Goal: Entertainment & Leisure: Consume media (video, audio)

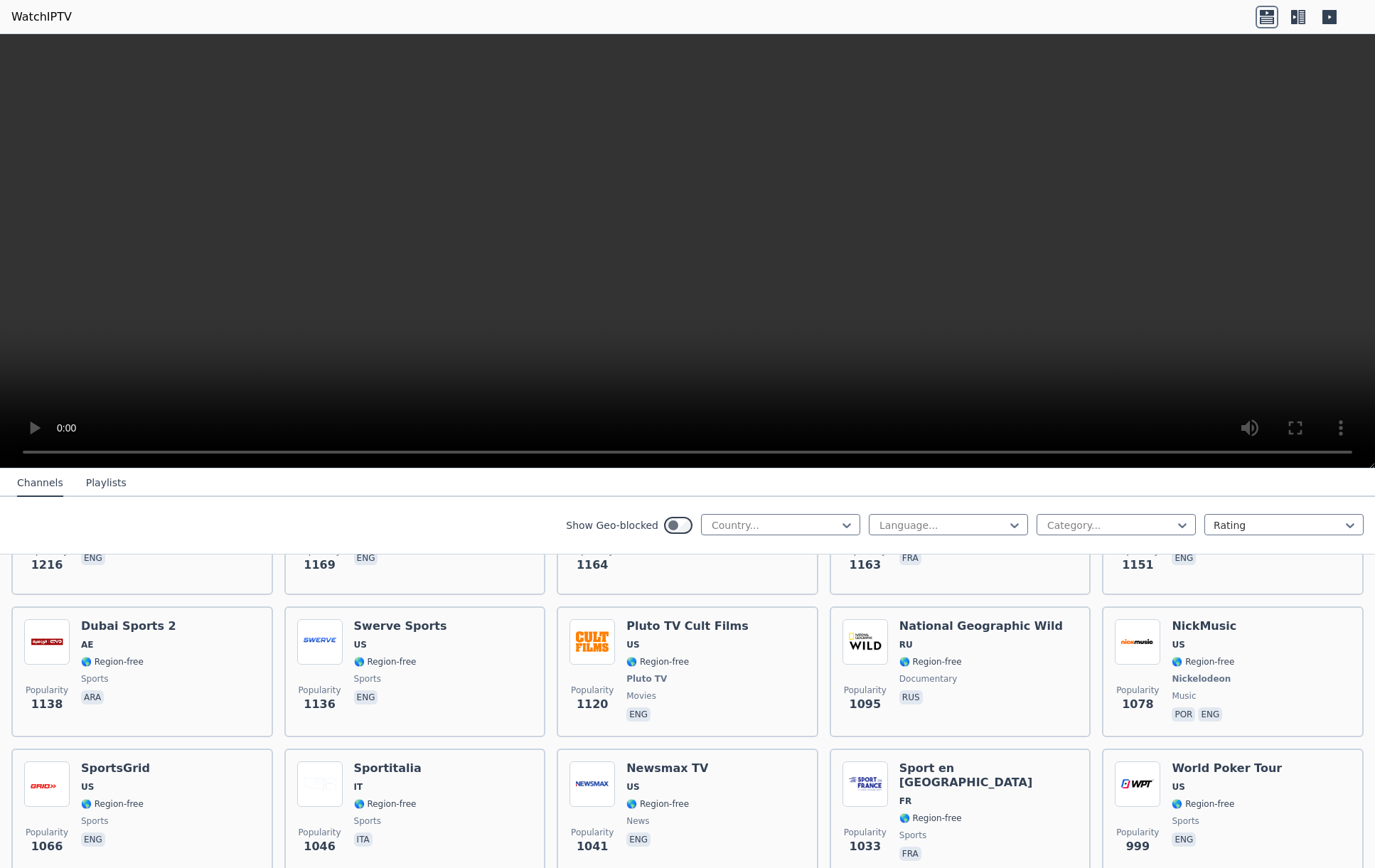
scroll to position [1716, 0]
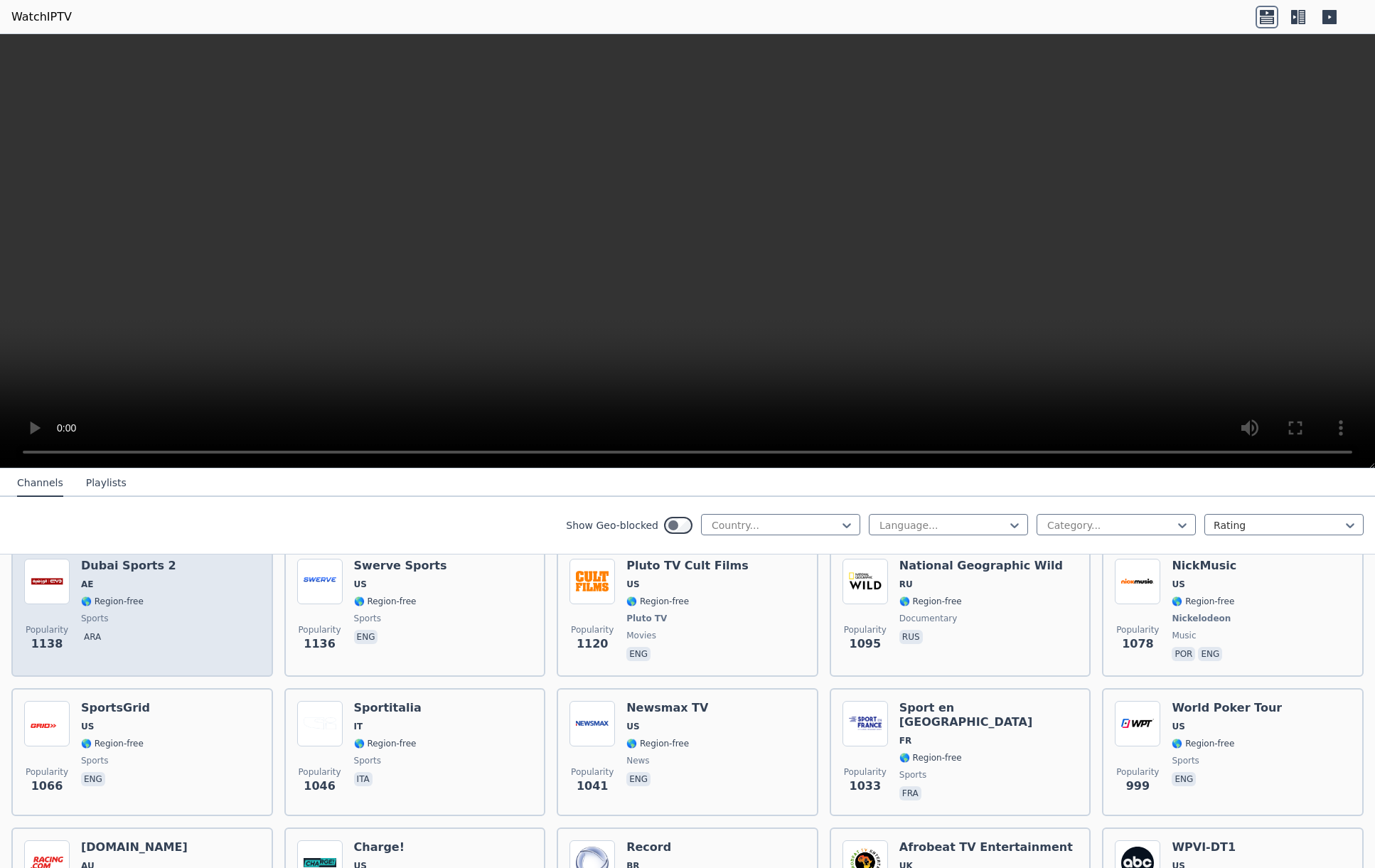
click at [117, 563] on h6 "Dubai Sports 2" at bounding box center [128, 566] width 95 height 14
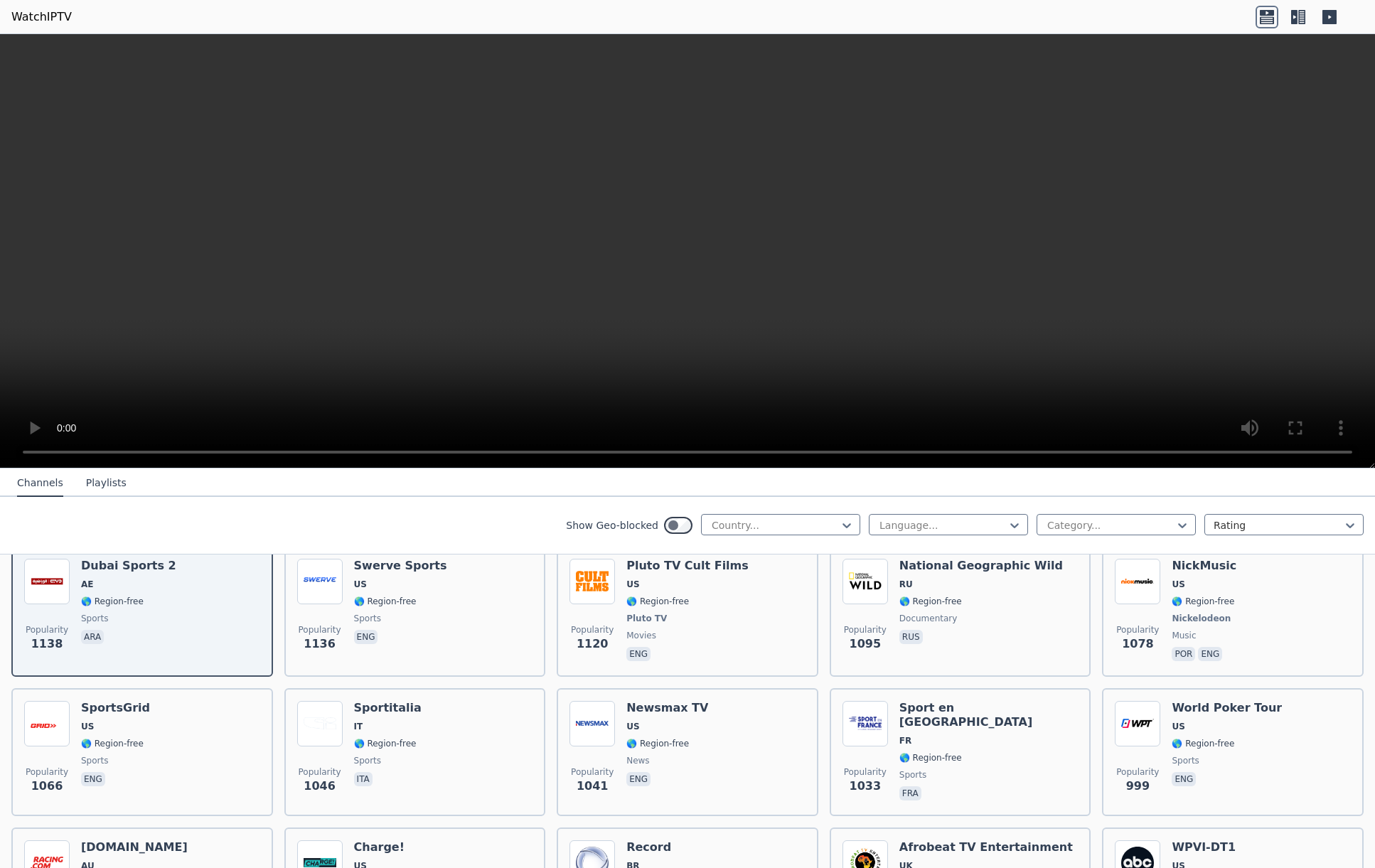
click at [1294, 218] on video at bounding box center [687, 251] width 1375 height 434
click at [1293, 219] on video at bounding box center [687, 251] width 1375 height 434
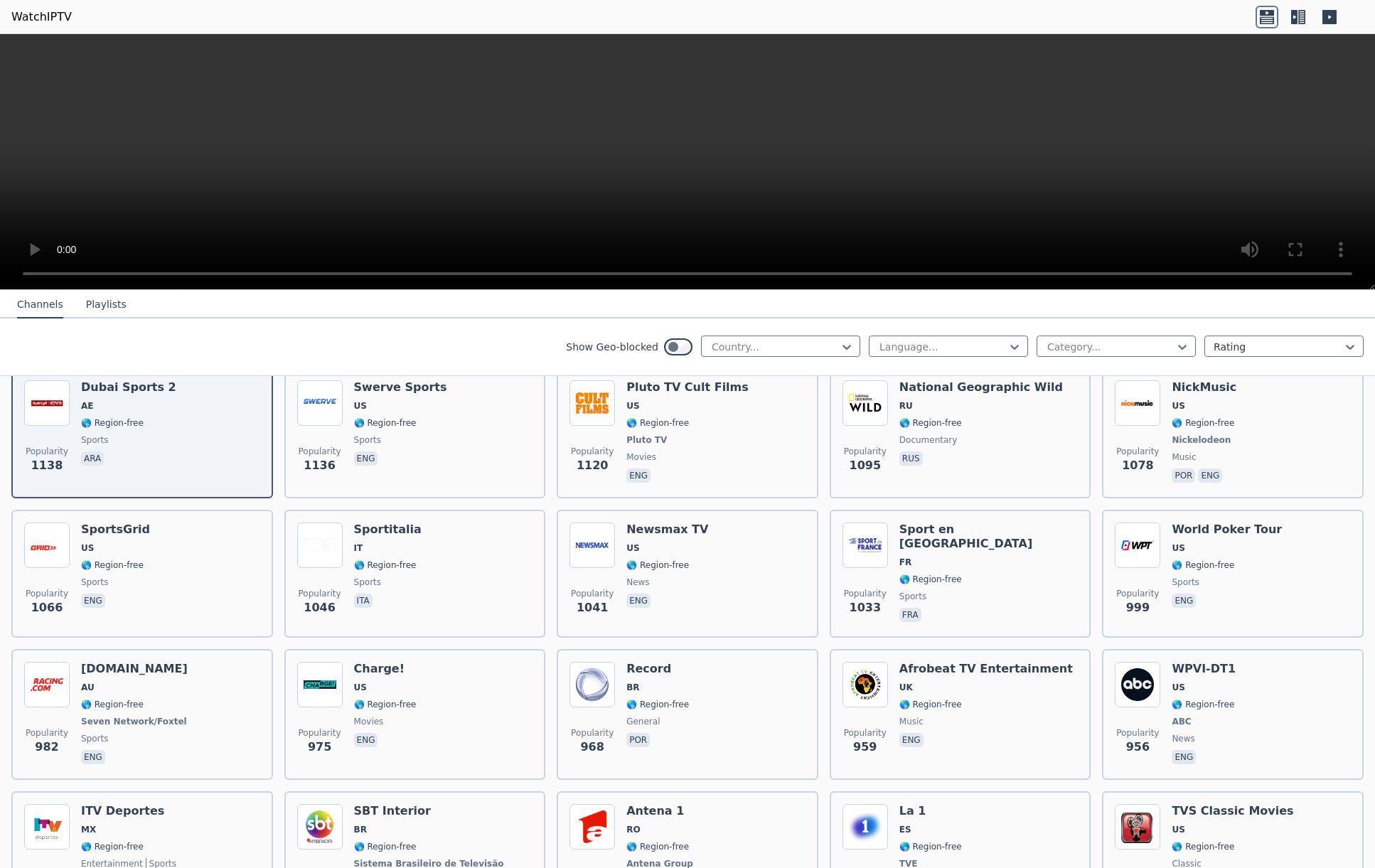
click at [98, 308] on button "Playlists" at bounding box center [106, 305] width 40 height 27
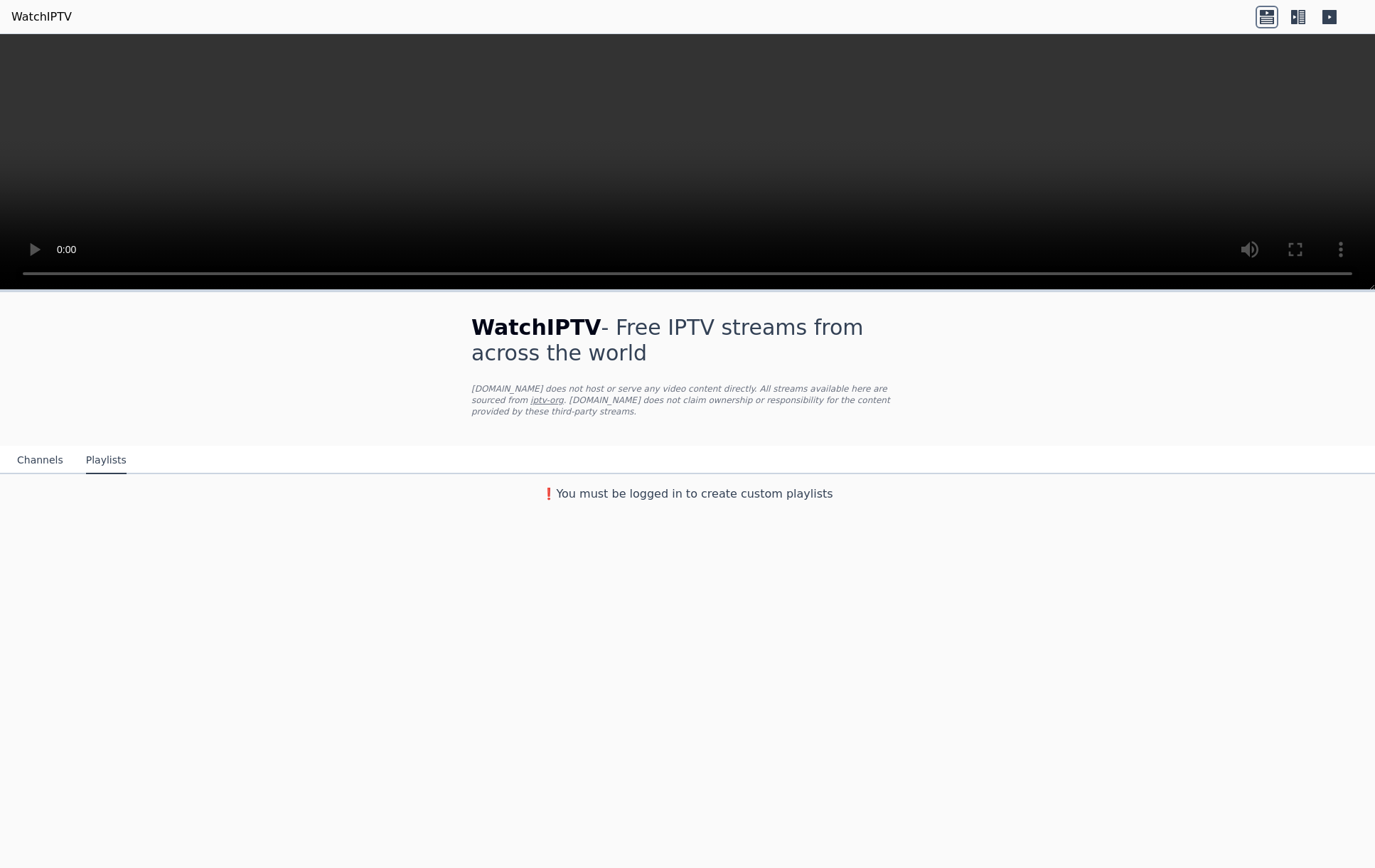
click at [18, 461] on button "Channels" at bounding box center [40, 460] width 47 height 27
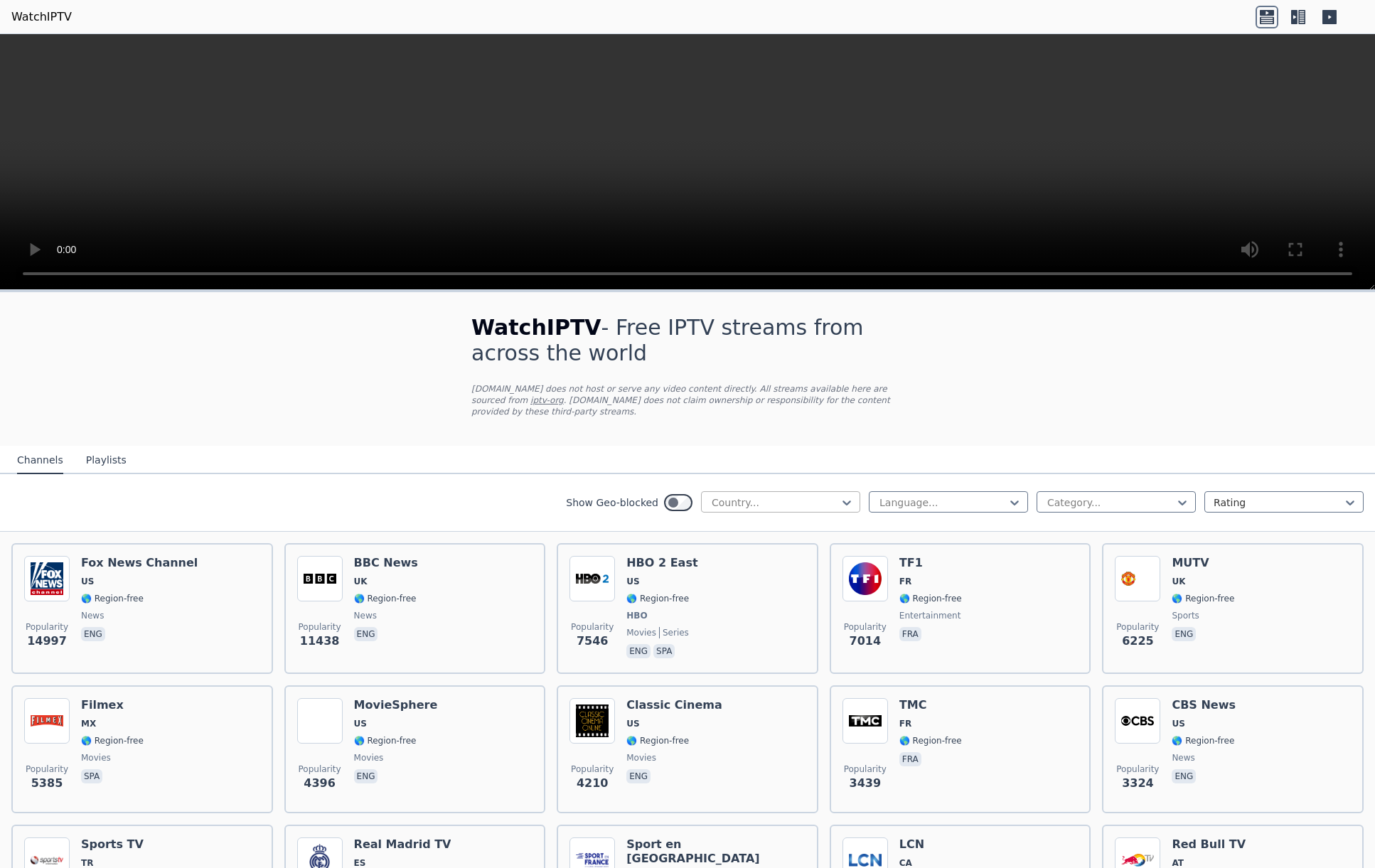
click at [817, 504] on div at bounding box center [775, 502] width 129 height 14
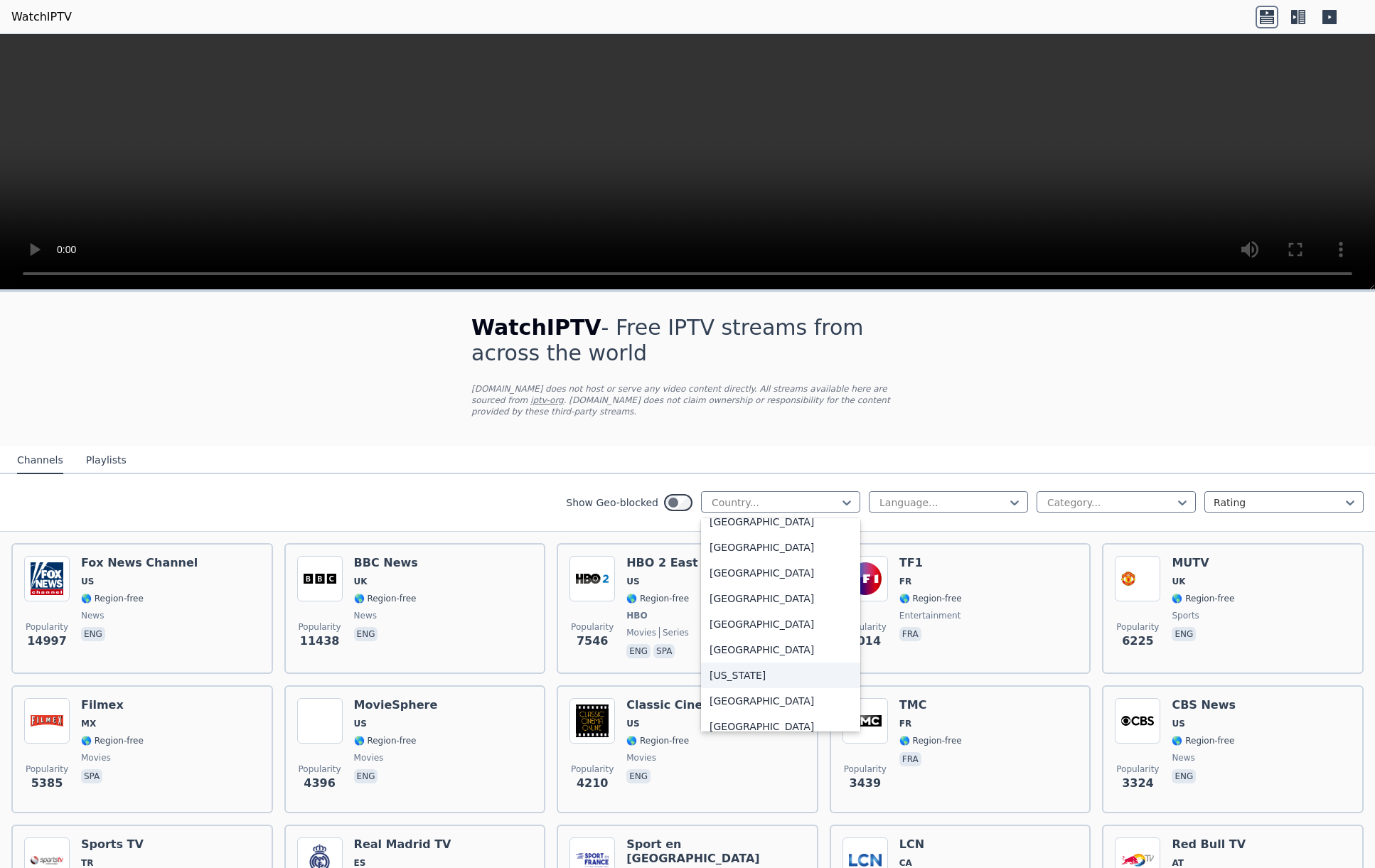
scroll to position [3710, 0]
click at [747, 673] on div "[US_STATE]" at bounding box center [780, 675] width 160 height 26
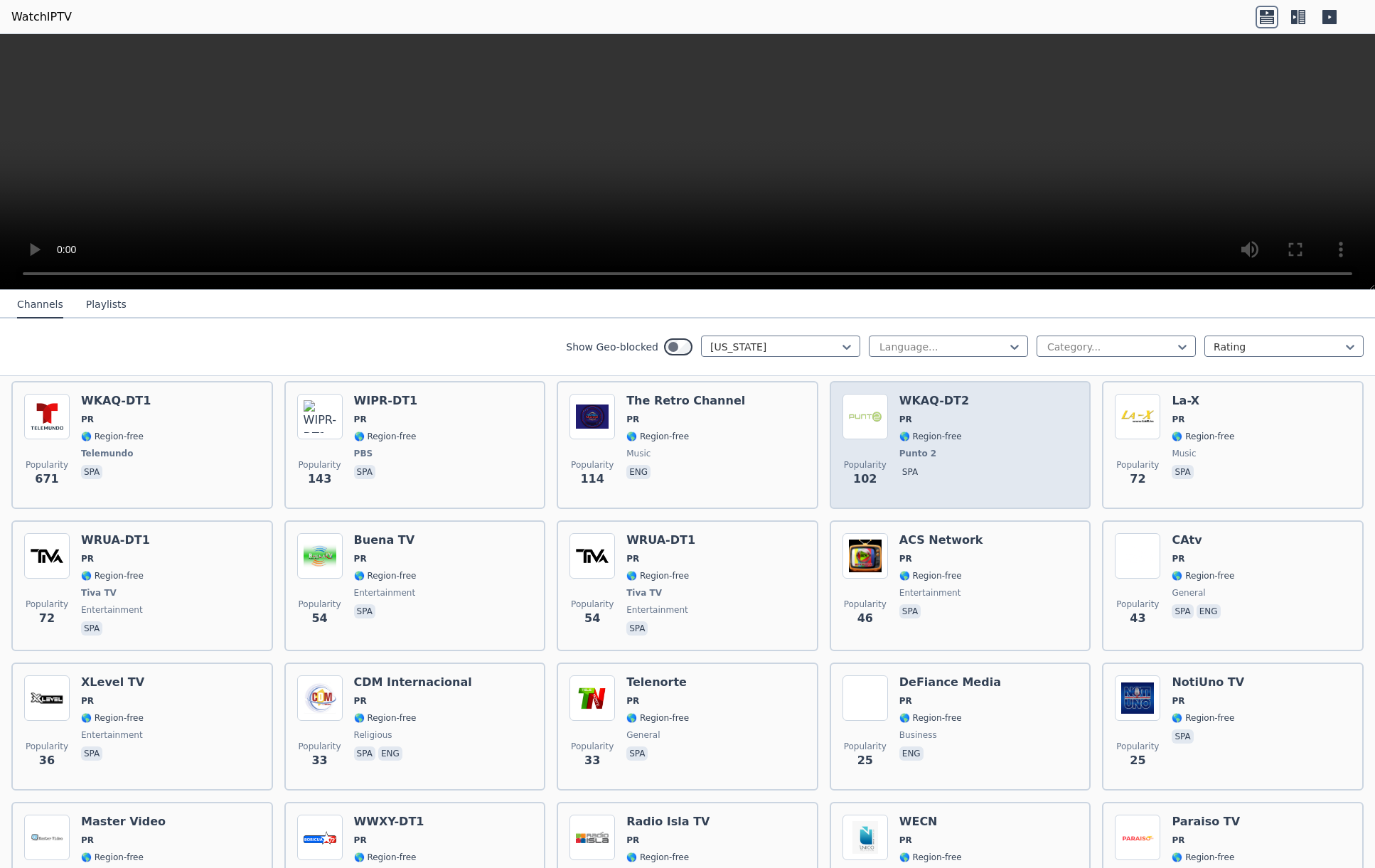
scroll to position [120, 0]
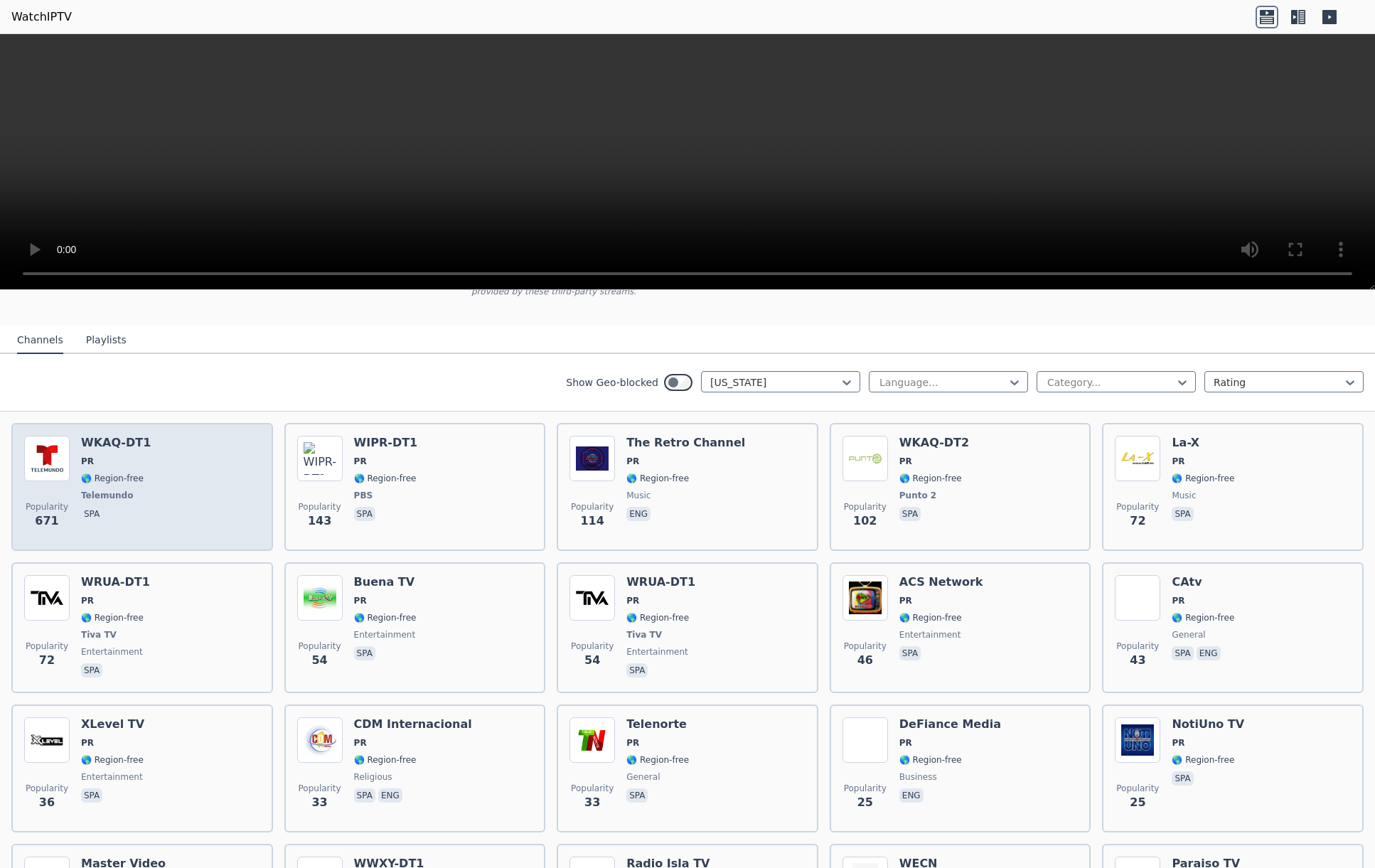
click at [191, 471] on div "Popularity 671 WKAQ-DT1 PR 🌎 Region-free Telemundo spa" at bounding box center [142, 487] width 236 height 102
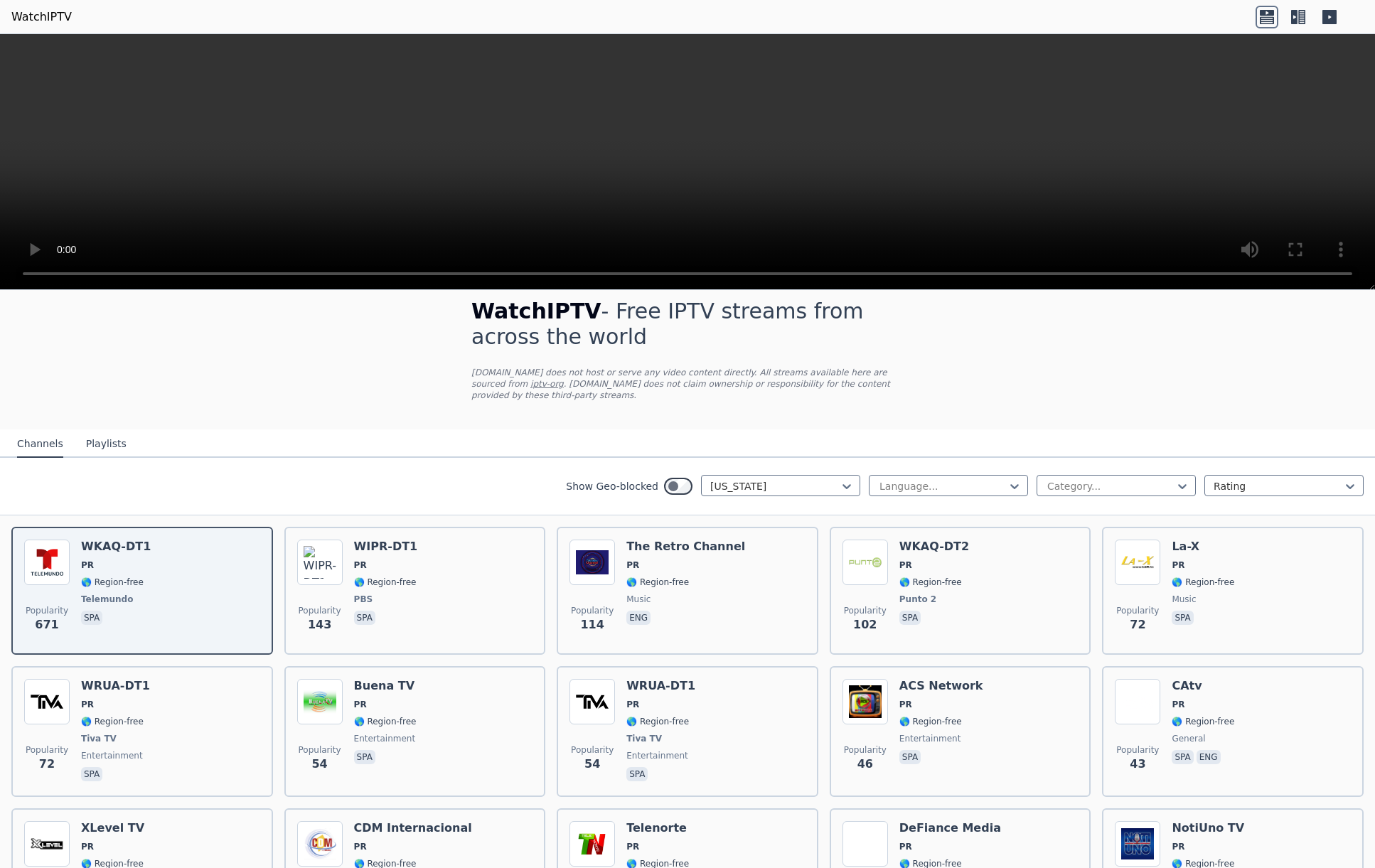
scroll to position [0, 0]
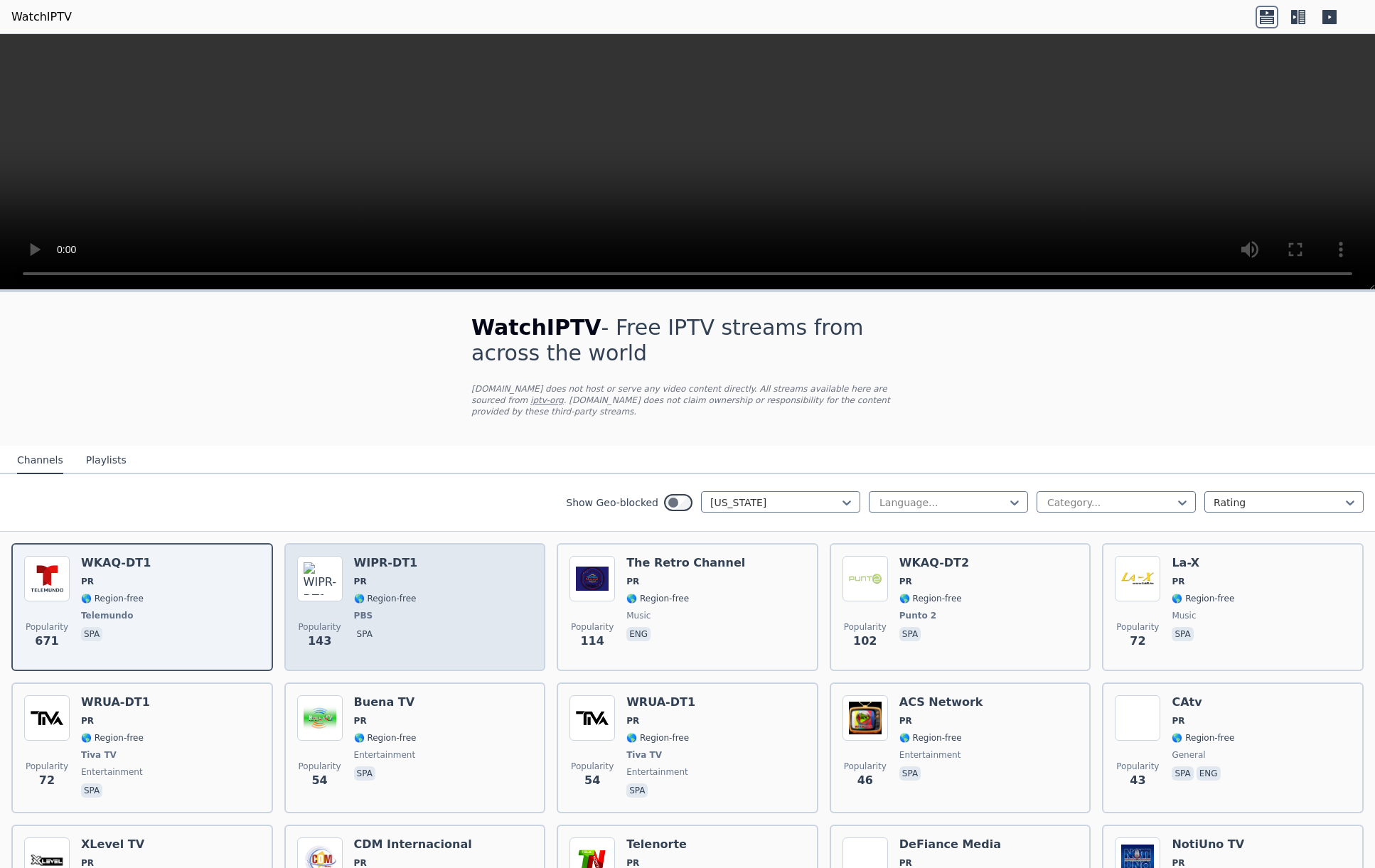
click at [449, 580] on div "Popularity 143 WIPR-DT1 PR 🌎 Region-free PBS spa" at bounding box center [414, 607] width 236 height 102
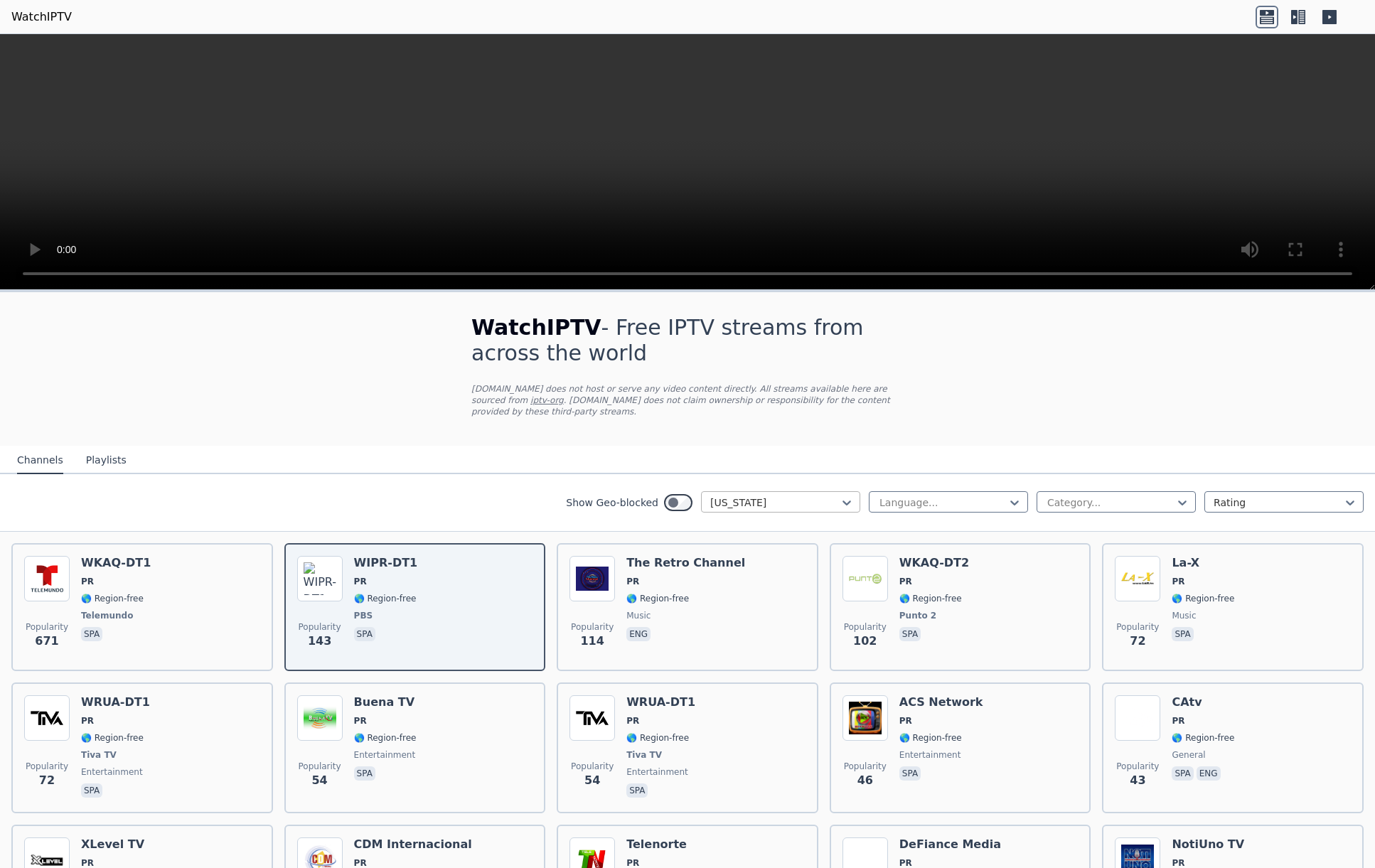
click at [794, 500] on div at bounding box center [775, 502] width 129 height 14
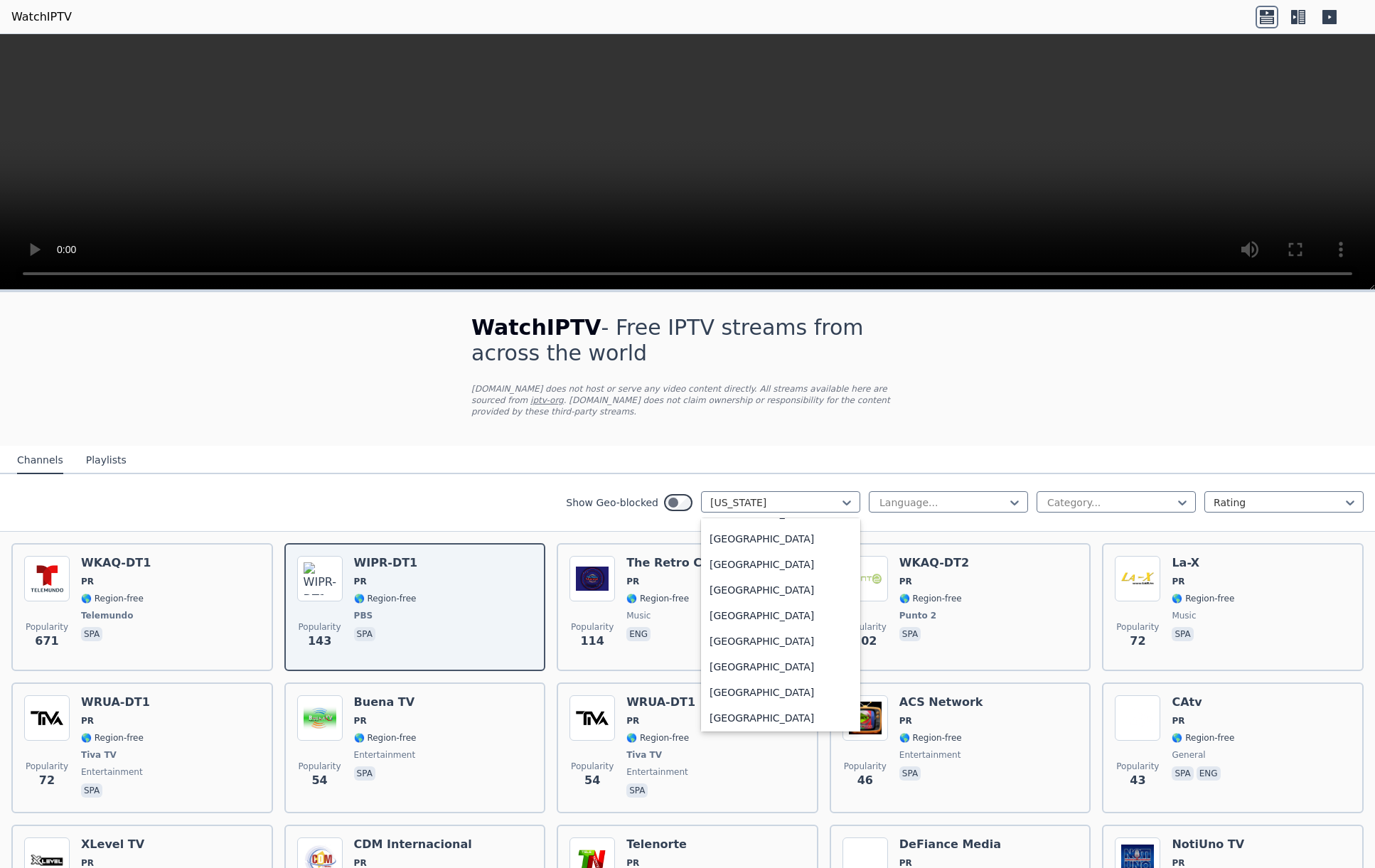
scroll to position [4994, 0]
click at [711, 574] on div "[GEOGRAPHIC_DATA]" at bounding box center [780, 569] width 160 height 26
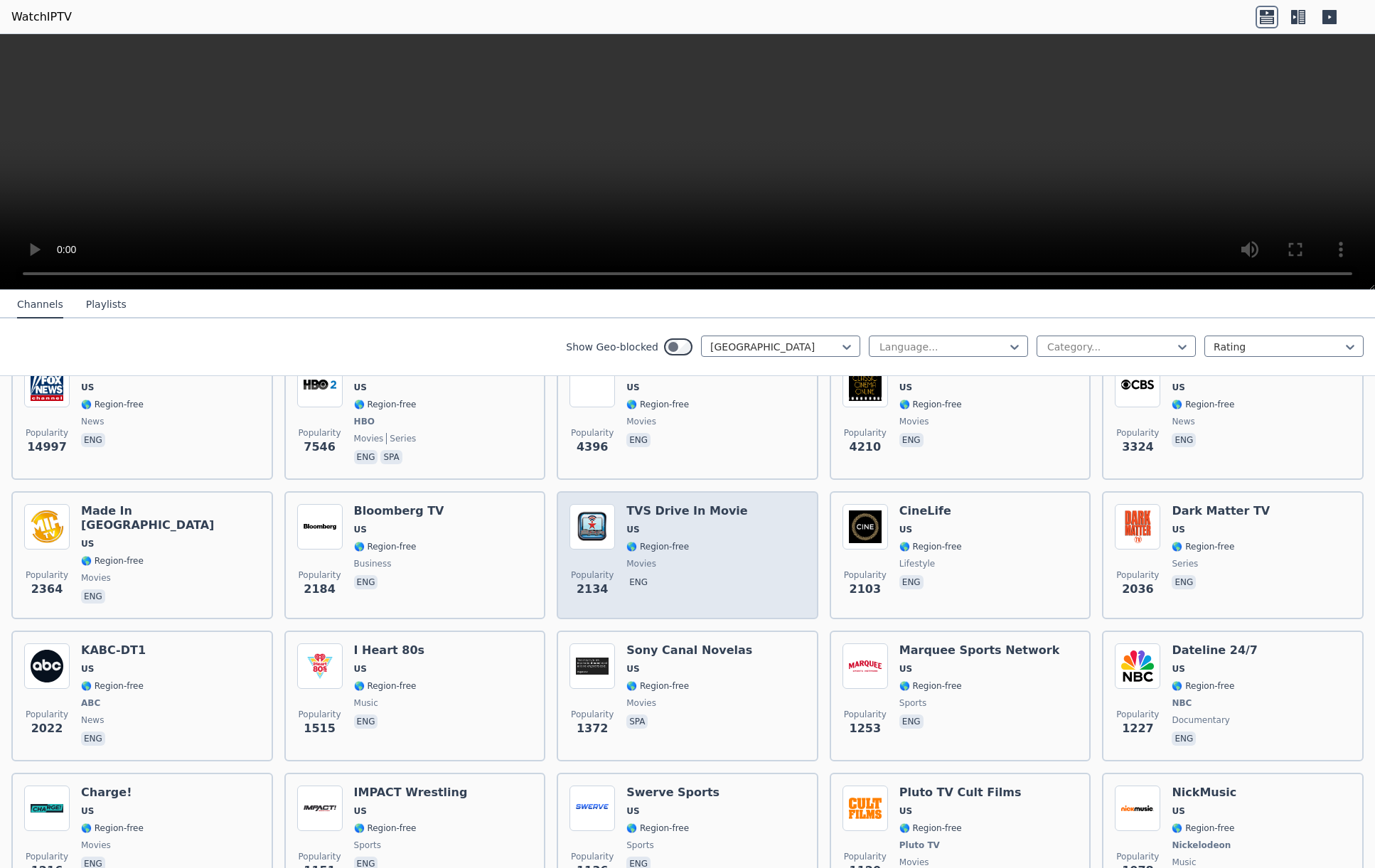
scroll to position [256, 0]
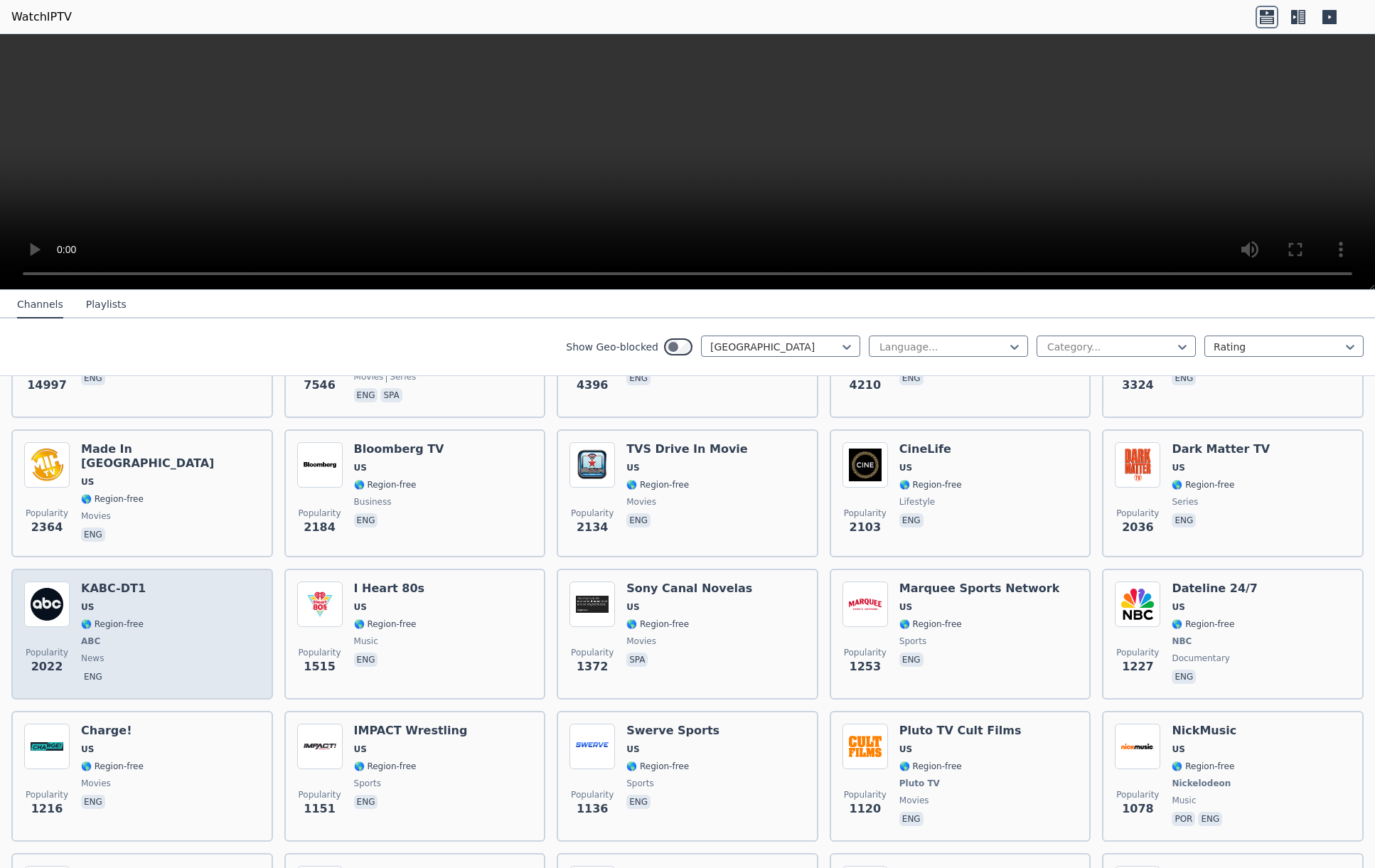
click at [195, 623] on div "Popularity 2022 KABC-DT1 US 🌎 Region-free ABC news eng" at bounding box center [142, 633] width 236 height 105
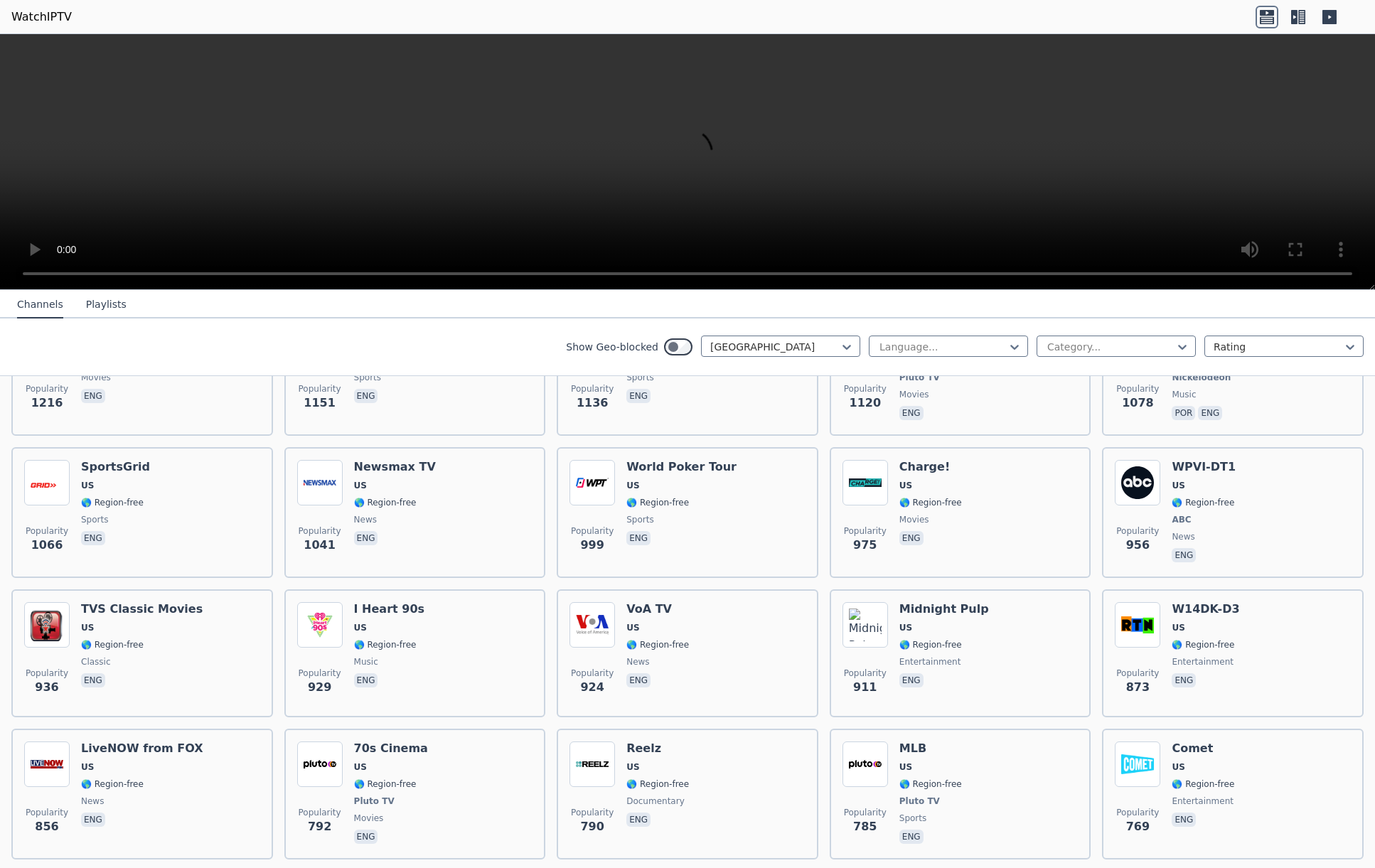
scroll to position [672, 0]
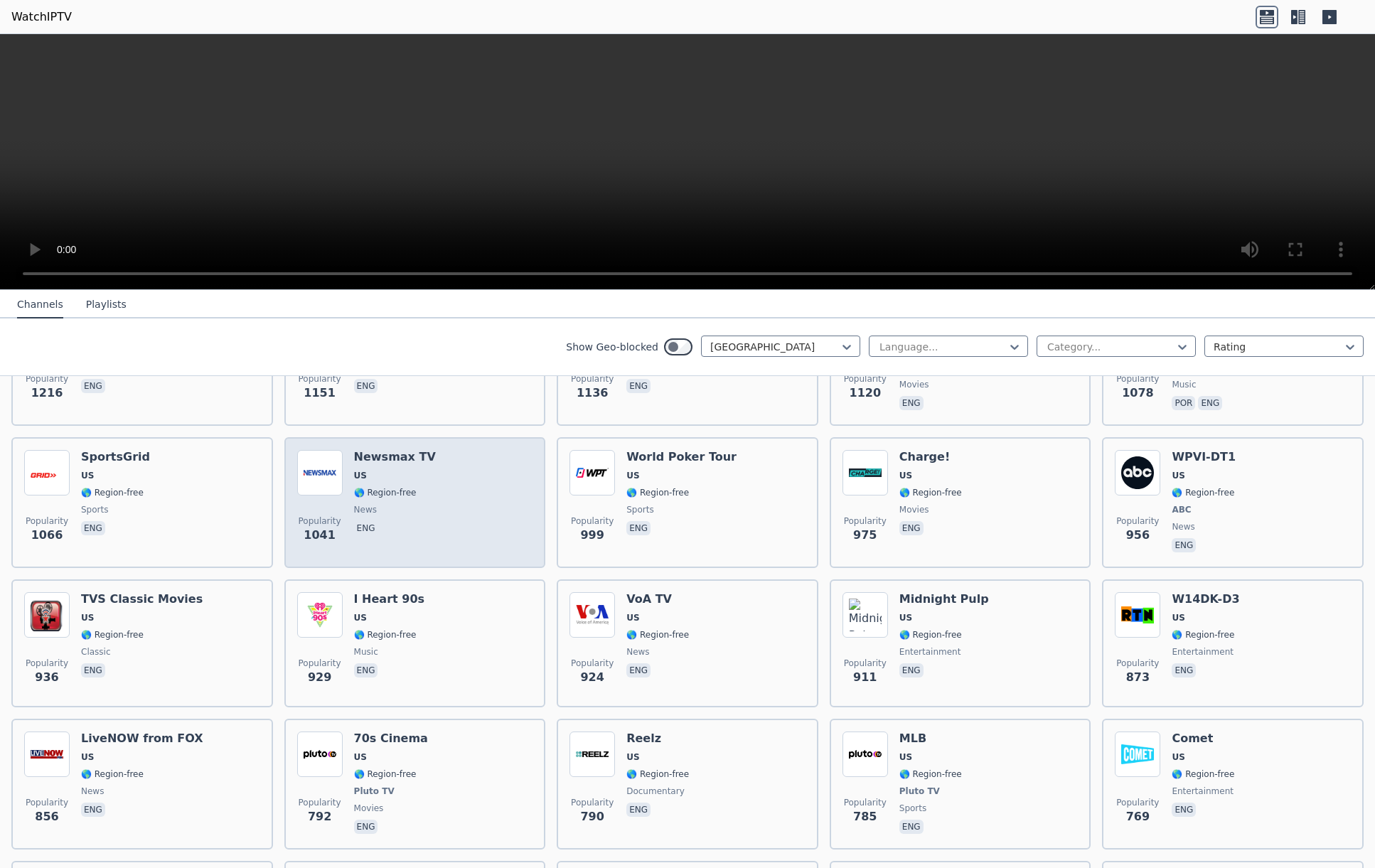
click at [449, 491] on div "Popularity 1041 Newsmax TV US 🌎 Region-free news eng" at bounding box center [414, 502] width 236 height 105
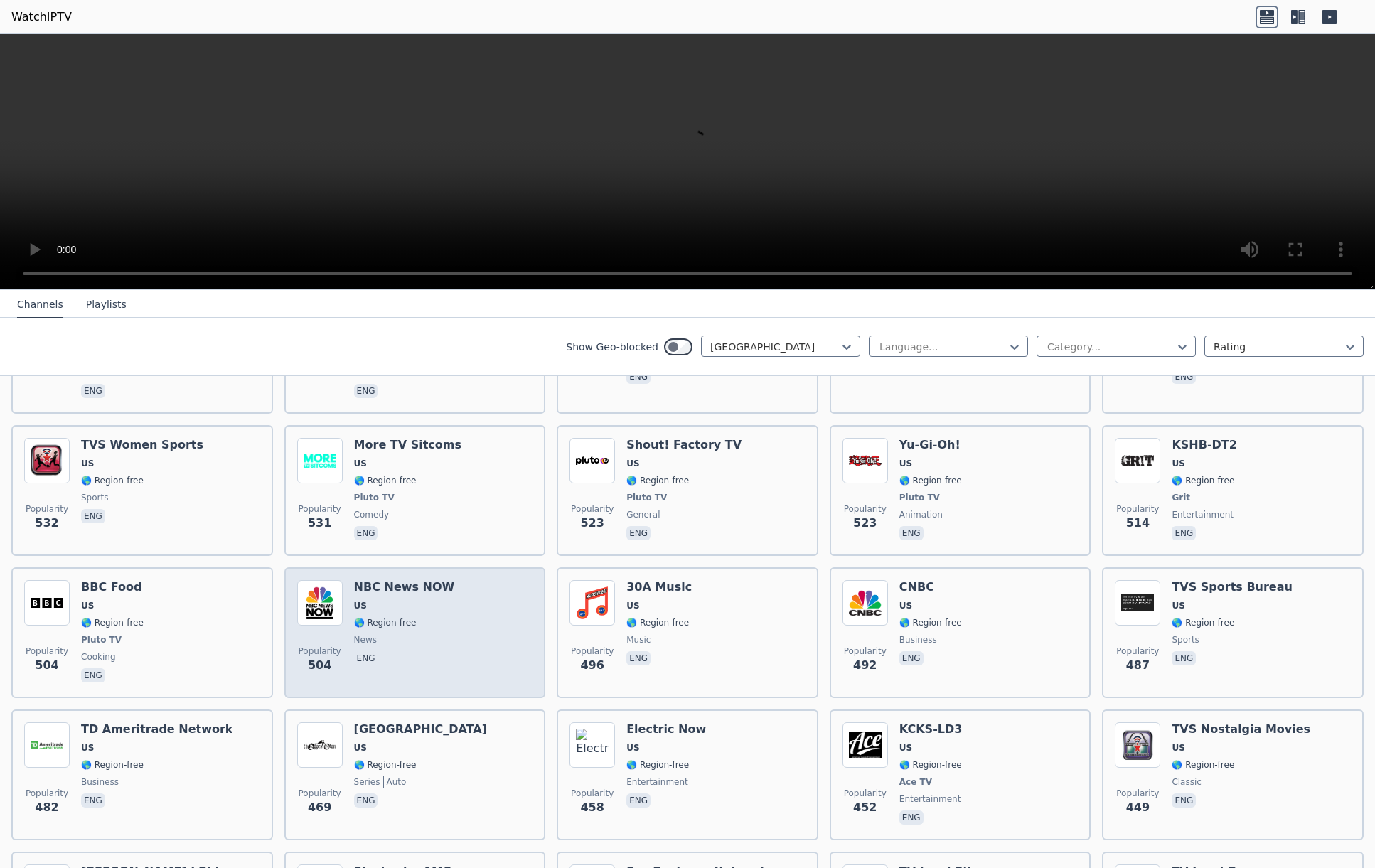
scroll to position [1769, 0]
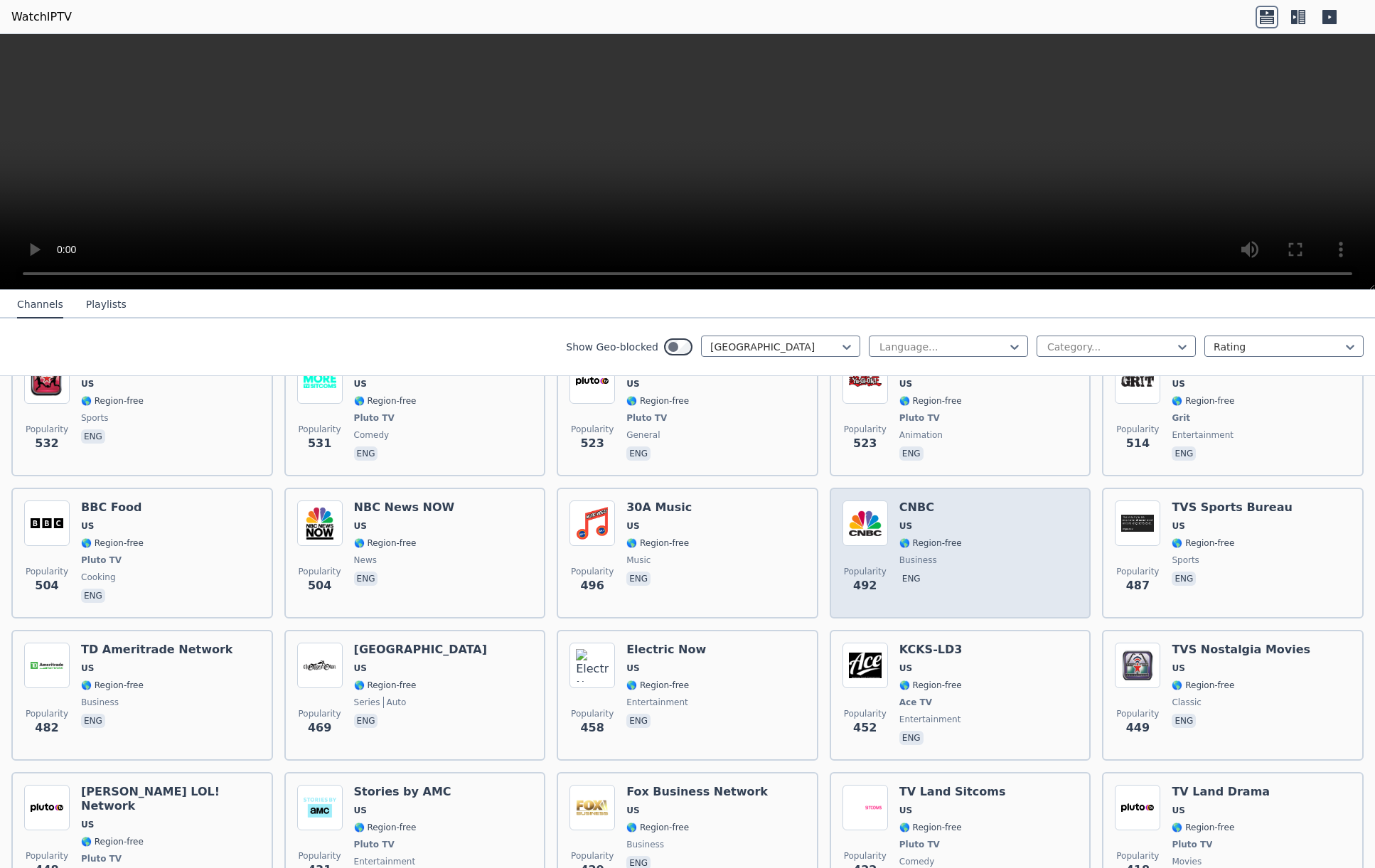
click at [1021, 530] on div "Popularity 492 CNBC US 🌎 Region-free business eng" at bounding box center [960, 552] width 236 height 105
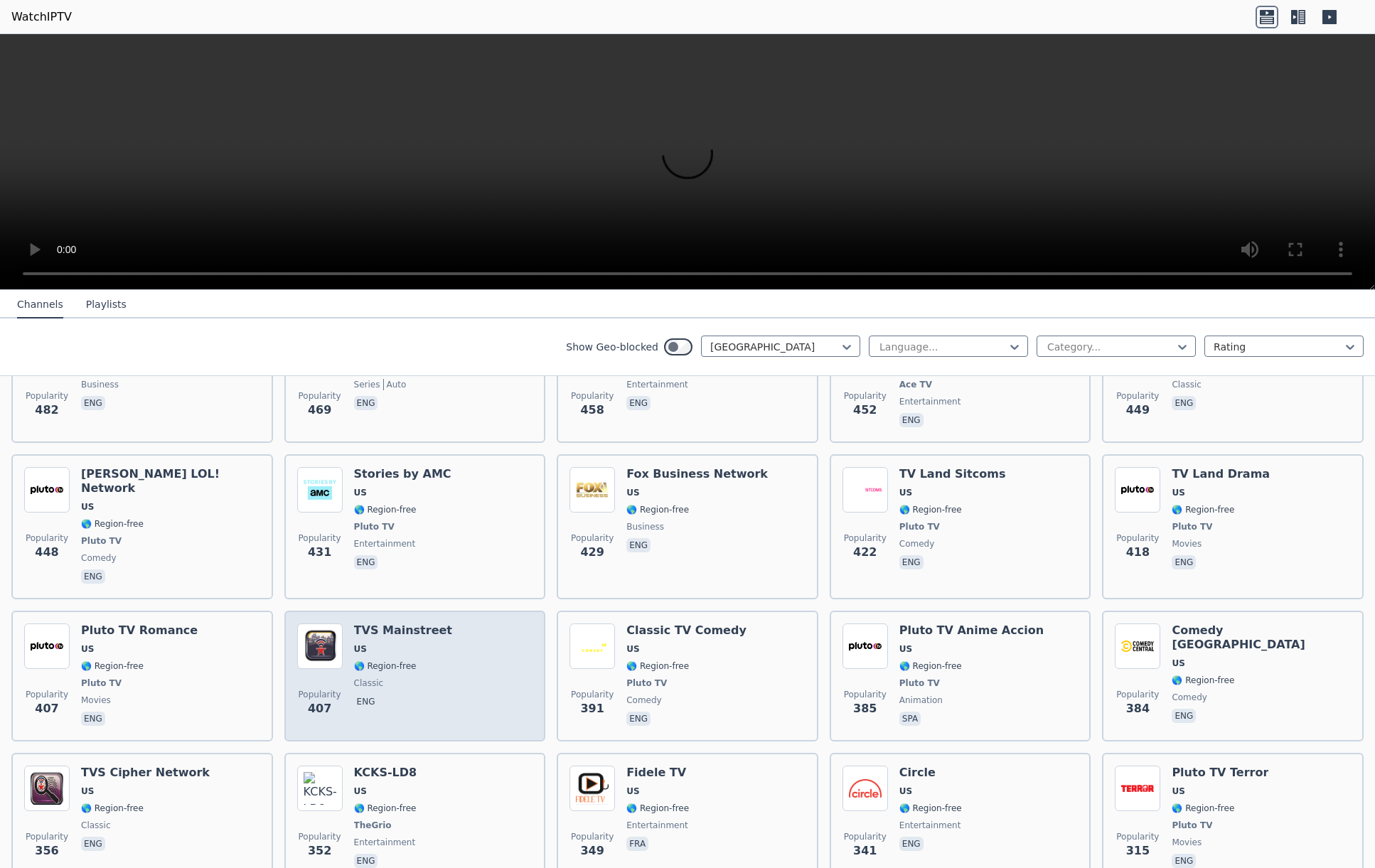
scroll to position [2185, 0]
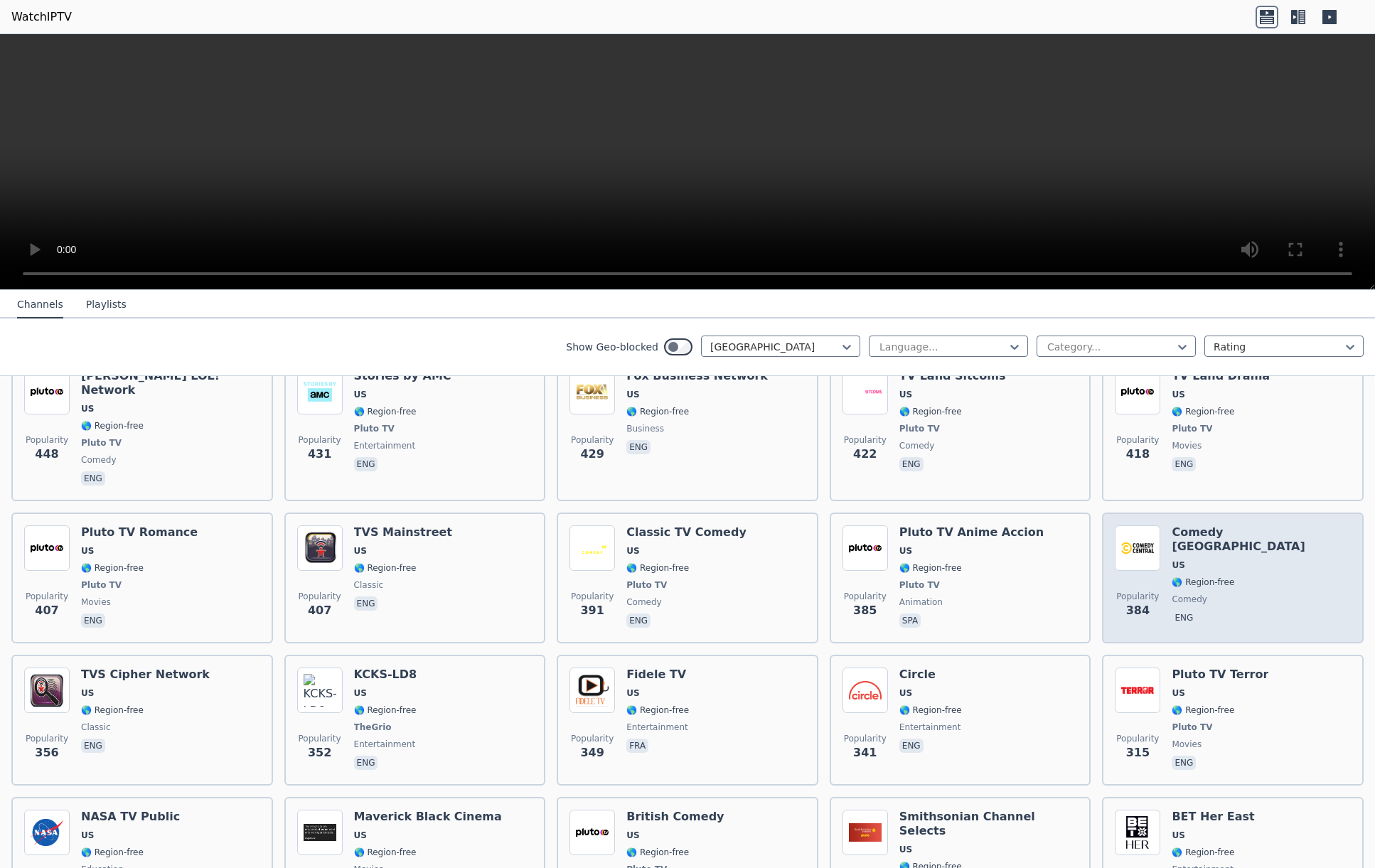
click at [1265, 594] on span "comedy" at bounding box center [1261, 599] width 179 height 12
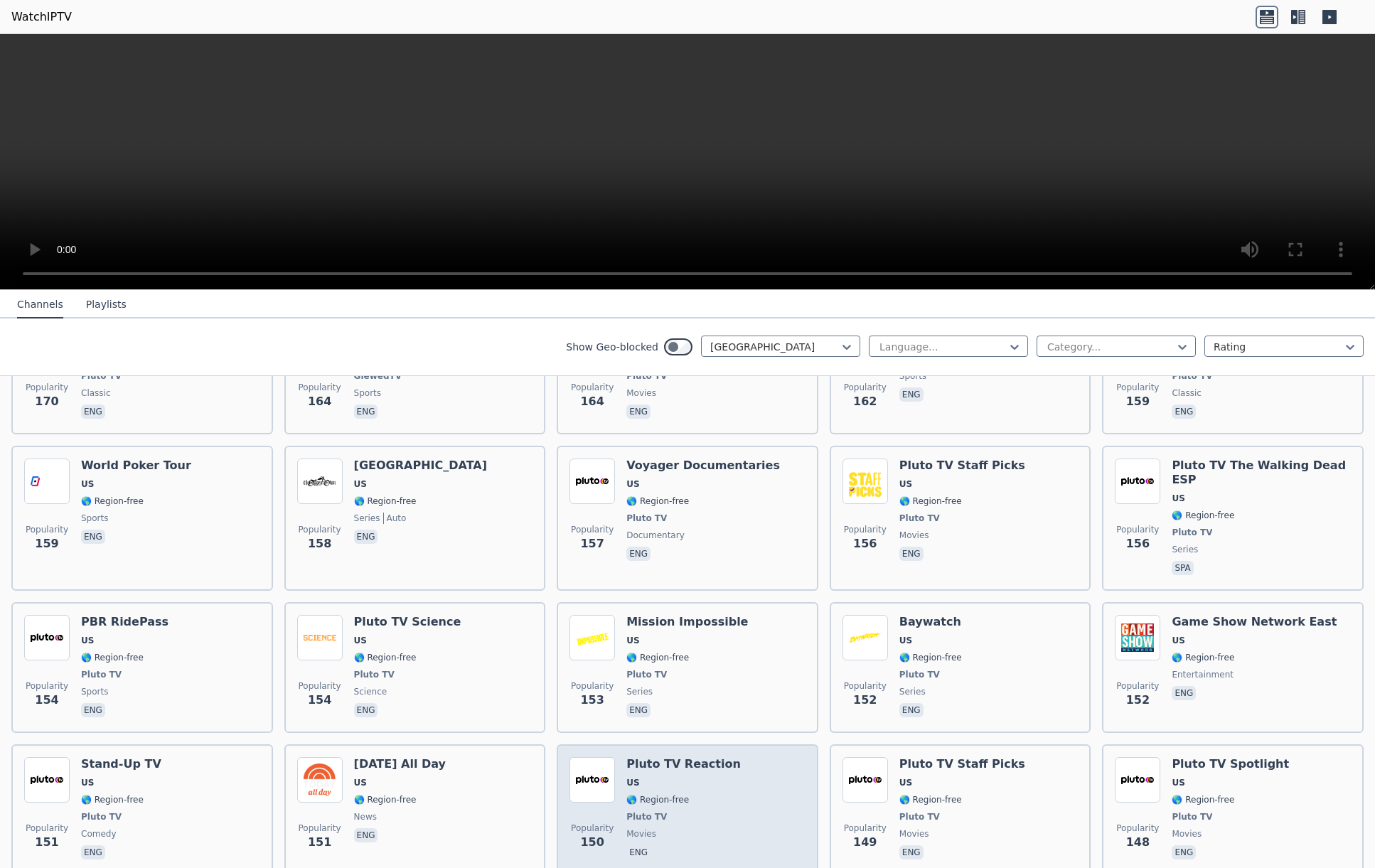
scroll to position [4275, 0]
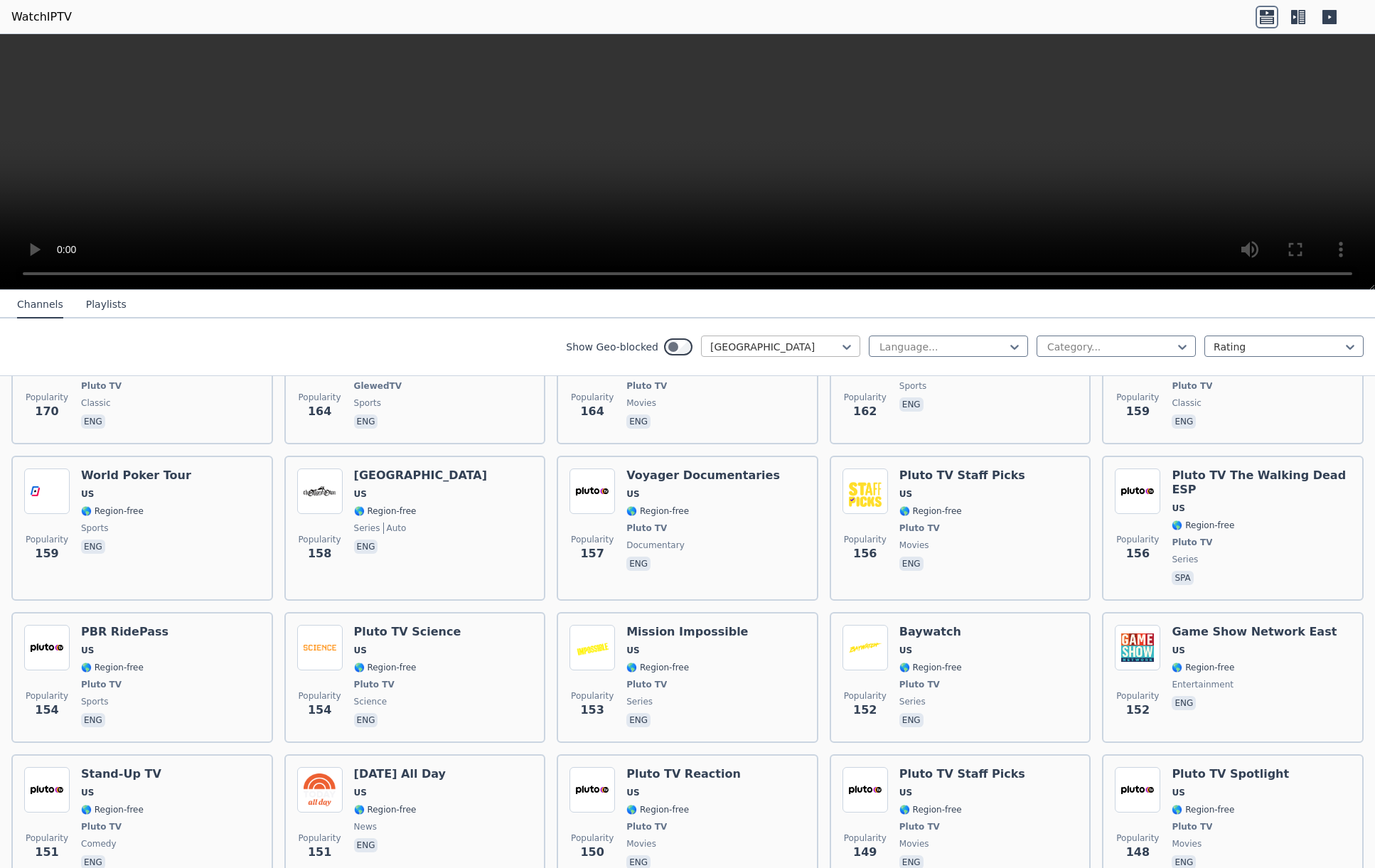
click at [792, 341] on div at bounding box center [775, 347] width 129 height 14
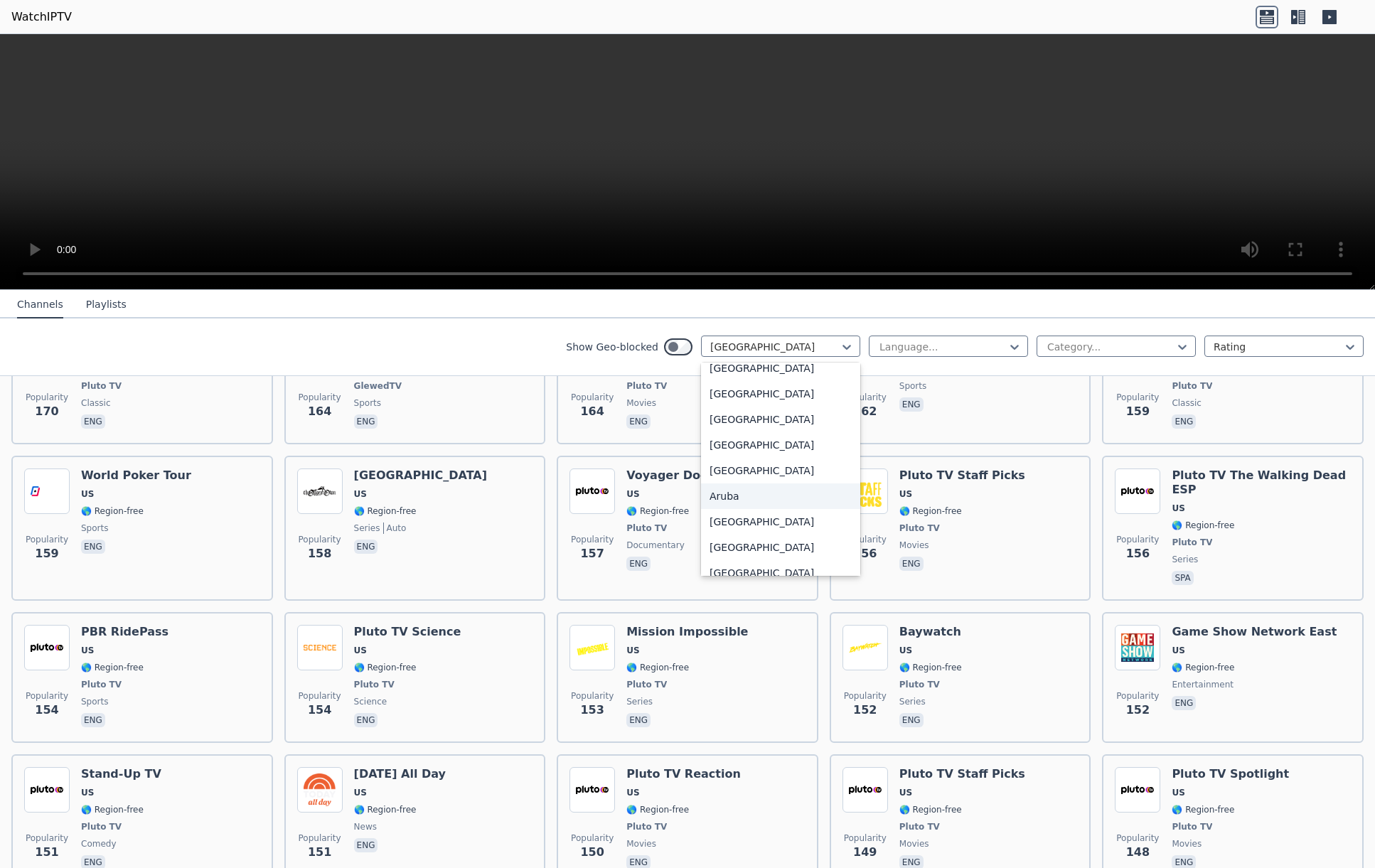
scroll to position [152, 0]
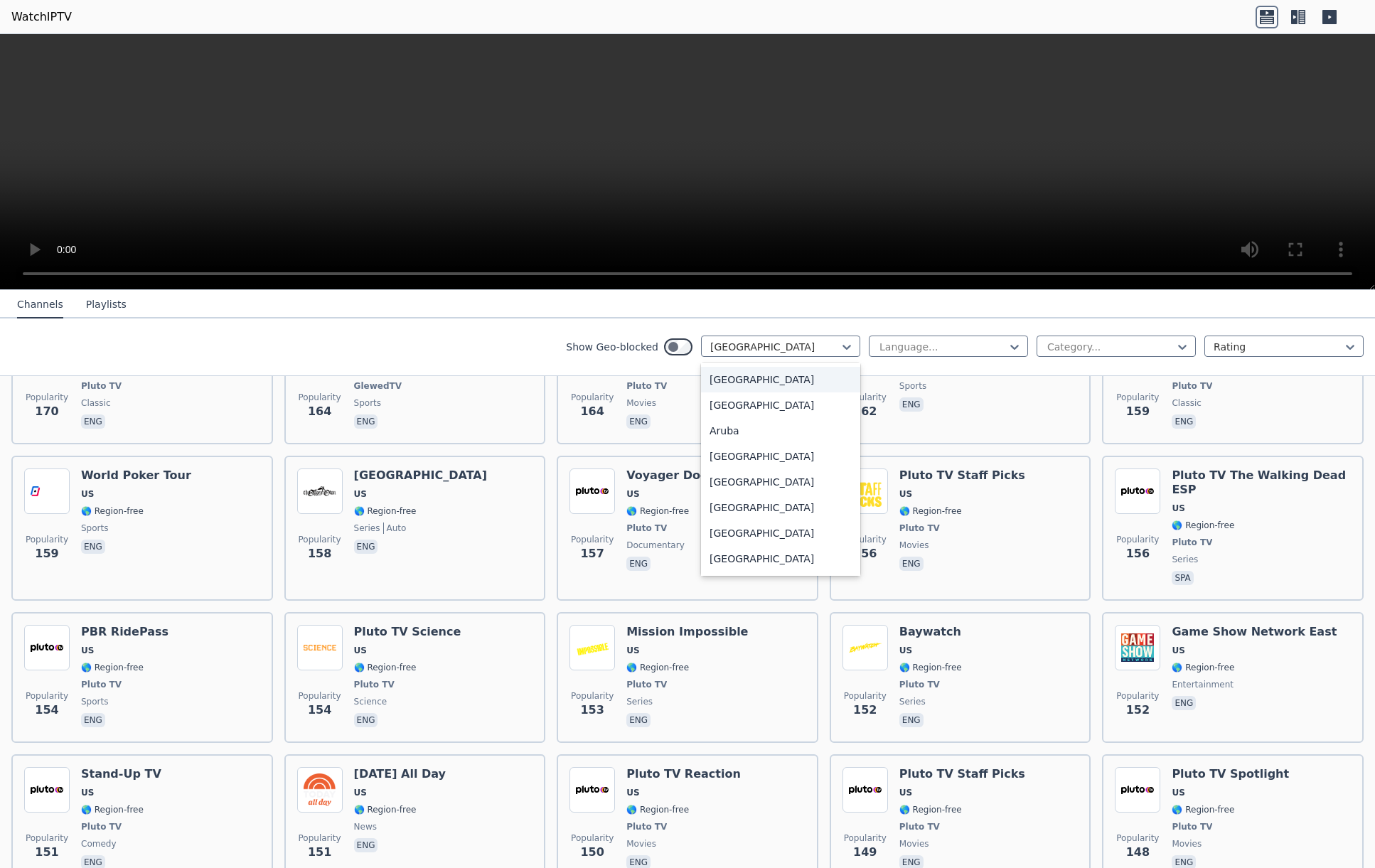
click at [720, 382] on div "[GEOGRAPHIC_DATA]" at bounding box center [780, 379] width 160 height 26
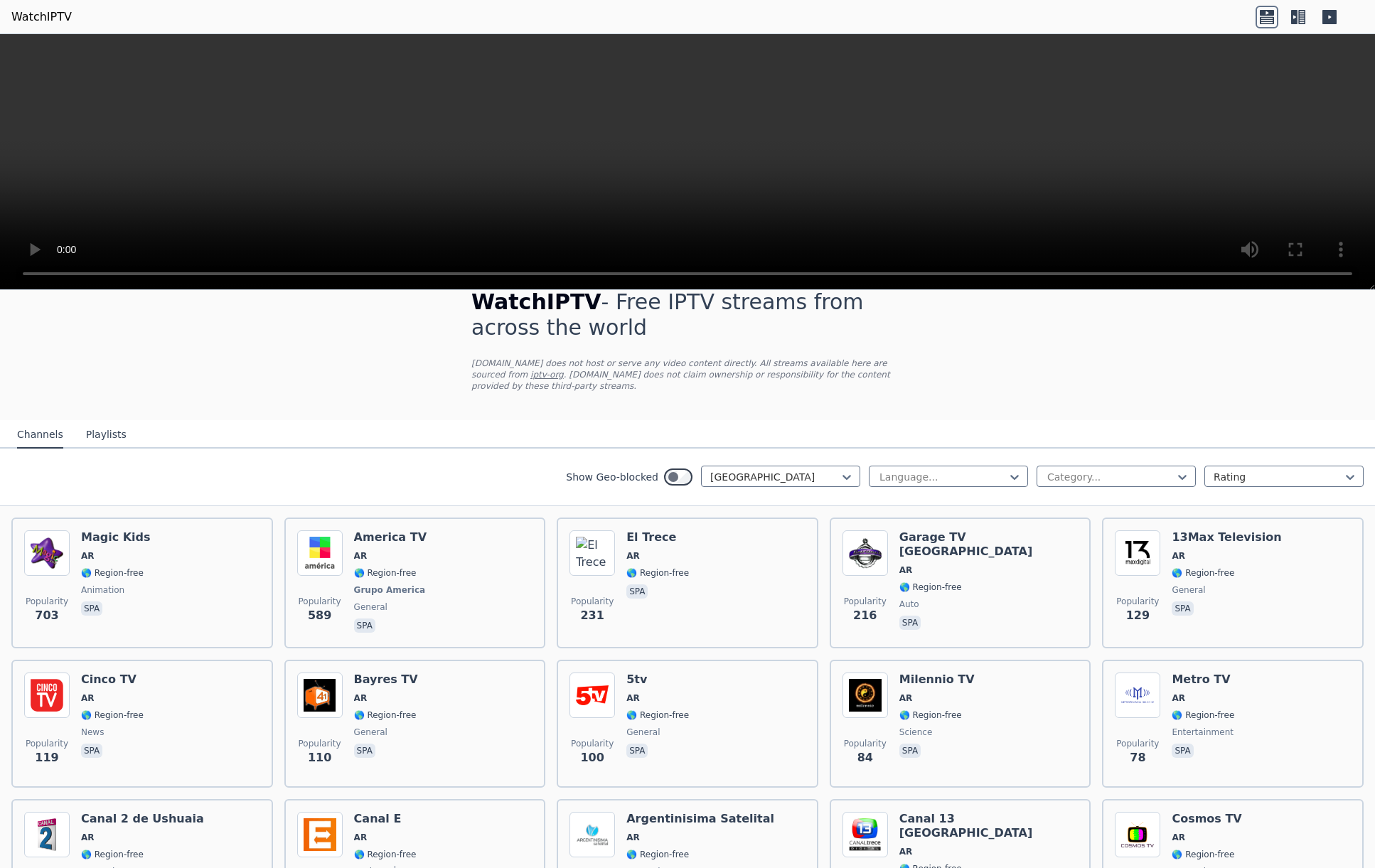
scroll to position [170, 0]
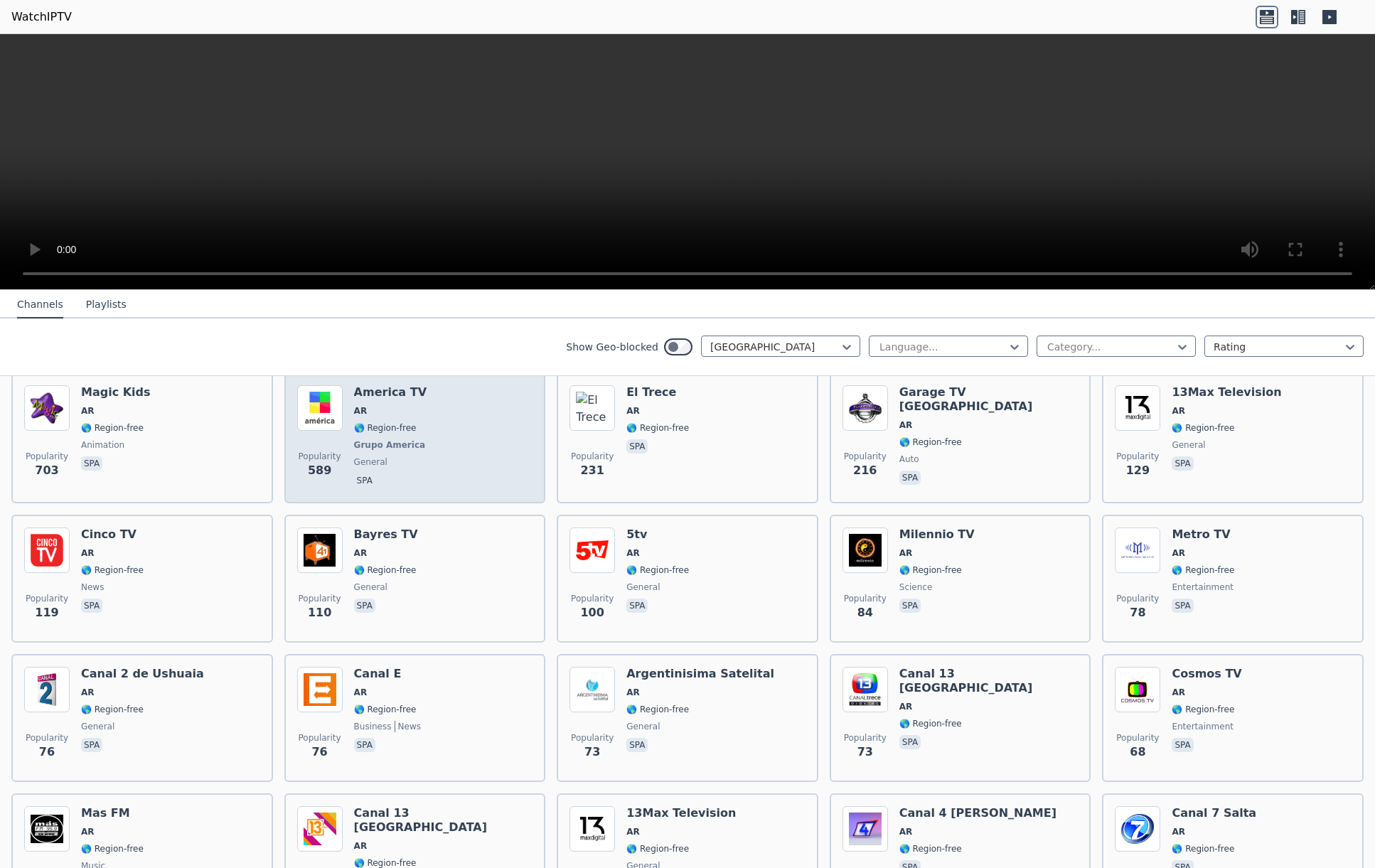
click at [459, 441] on div "Popularity 589 America TV AR 🌎 Region-free Grupo America general spa" at bounding box center [414, 438] width 236 height 105
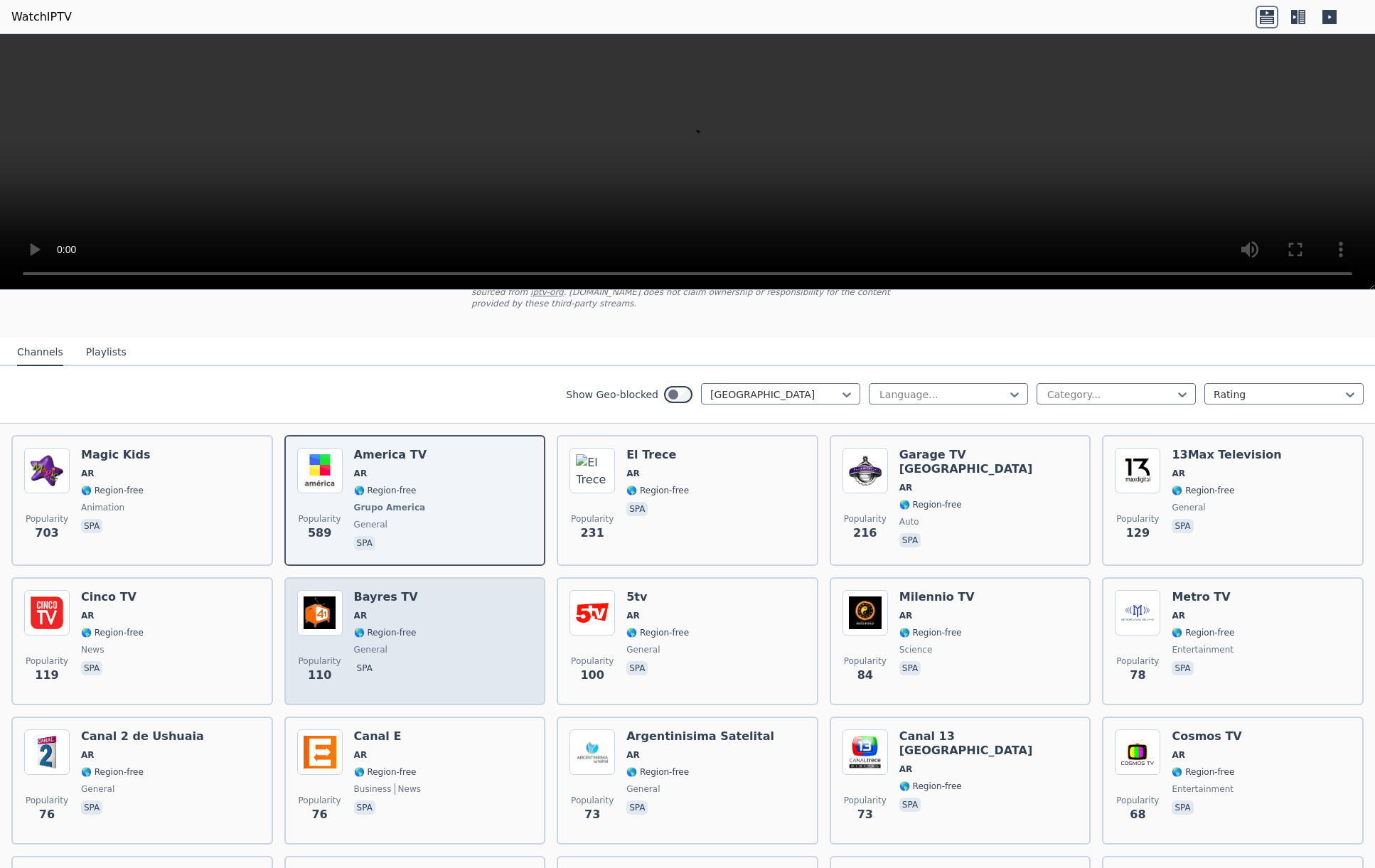
scroll to position [0, 0]
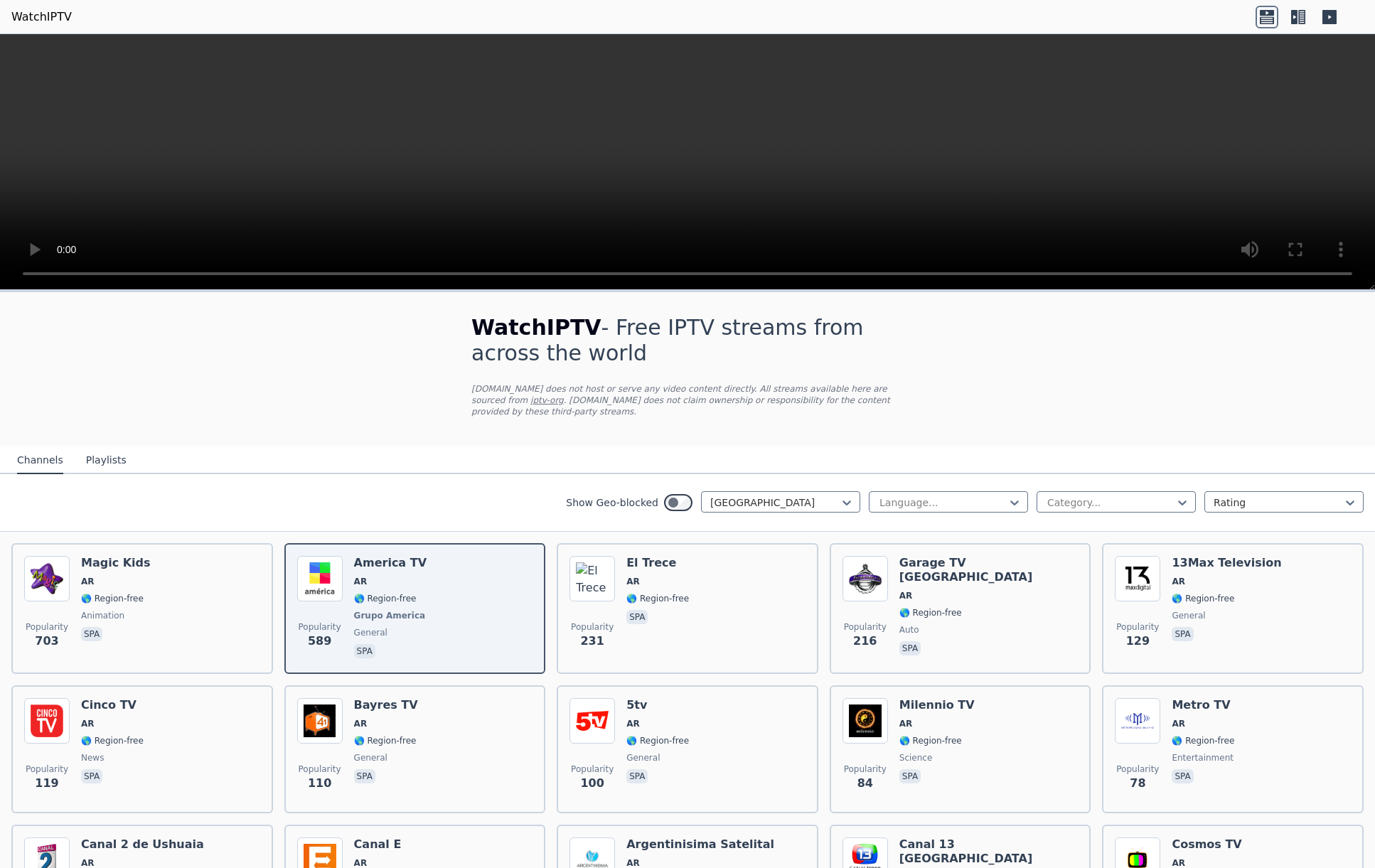
drag, startPoint x: 358, startPoint y: 173, endPoint x: 373, endPoint y: 192, distance: 24.2
